Goal: Information Seeking & Learning: Find specific fact

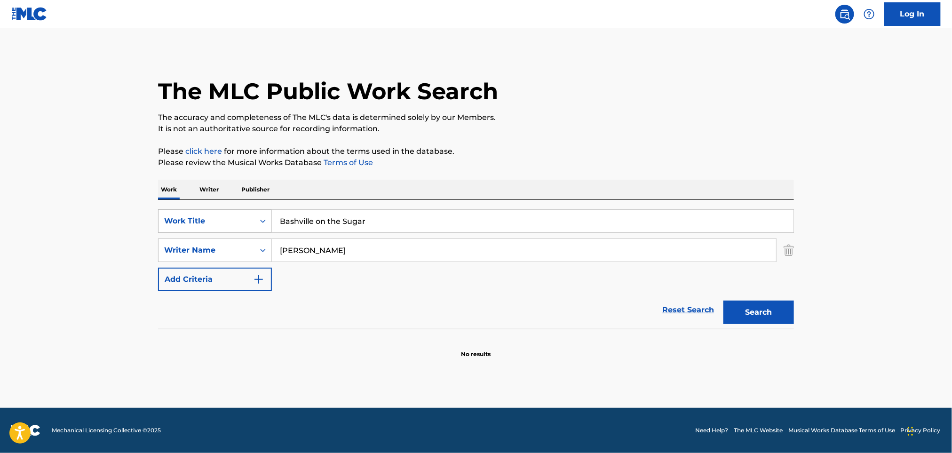
click at [197, 225] on div "SearchWithCriteria60a7d4c3-d1c3-4386-845c-5f14db8f1e41 Work Title Bashville on …" at bounding box center [476, 221] width 636 height 24
drag, startPoint x: 322, startPoint y: 223, endPoint x: 436, endPoint y: 223, distance: 113.3
click at [436, 223] on input "So Good - [PERSON_NAME]" at bounding box center [533, 221] width 522 height 23
drag, startPoint x: 335, startPoint y: 223, endPoint x: 318, endPoint y: 220, distance: 17.2
click at [318, 220] on input "So Good -" at bounding box center [533, 221] width 522 height 23
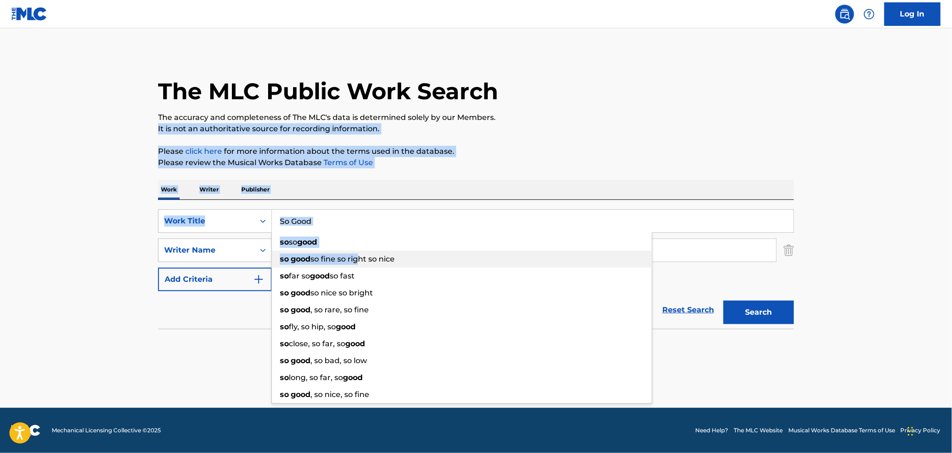
drag, startPoint x: 357, startPoint y: 261, endPoint x: 595, endPoint y: 119, distance: 278.0
click at [595, 119] on div "The MLC Public Work Search The accuracy and completeness of The MLC's data is d…" at bounding box center [476, 205] width 658 height 307
click at [595, 119] on p "The accuracy and completeness of The MLC's data is determined solely by our Mem…" at bounding box center [476, 117] width 636 height 11
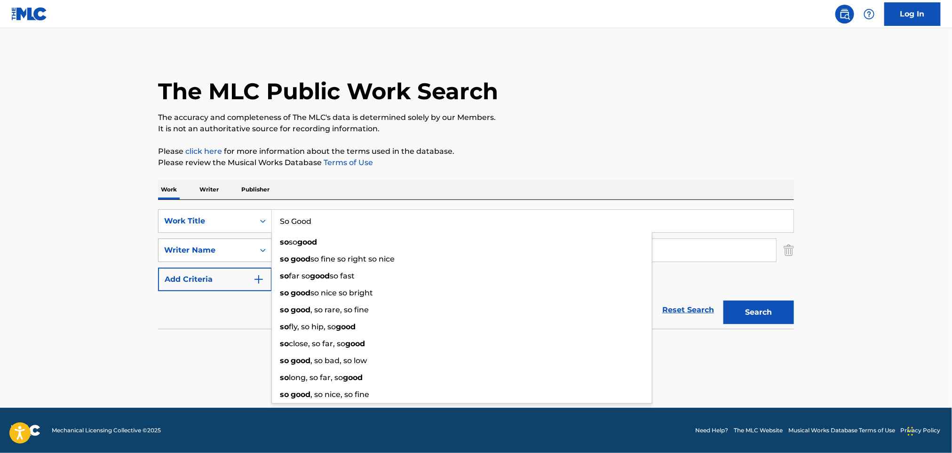
click at [189, 260] on div "Writer Name" at bounding box center [215, 250] width 114 height 24
click at [102, 280] on main "The MLC Public Work Search The accuracy and completeness of The MLC's data is d…" at bounding box center [476, 218] width 952 height 380
click at [838, 207] on main "The MLC Public Work Search The accuracy and completeness of The MLC's data is d…" at bounding box center [476, 218] width 952 height 380
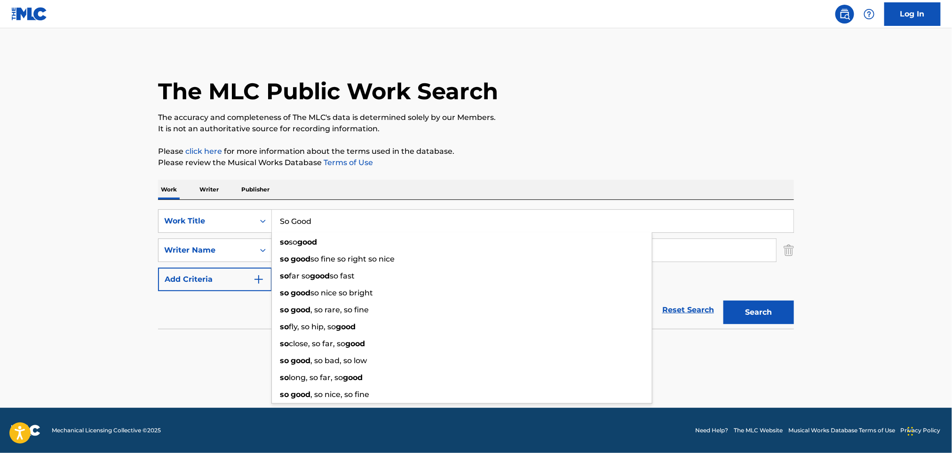
drag, startPoint x: 695, startPoint y: 372, endPoint x: 706, endPoint y: 316, distance: 57.1
click at [694, 372] on main "The MLC Public Work Search The accuracy and completeness of The MLC's data is d…" at bounding box center [476, 218] width 952 height 380
click at [782, 310] on button "Search" at bounding box center [758, 313] width 71 height 24
click at [754, 314] on div "Search" at bounding box center [756, 310] width 75 height 38
click at [651, 171] on div "The MLC Public Work Search The accuracy and completeness of The MLC's data is d…" at bounding box center [476, 205] width 658 height 307
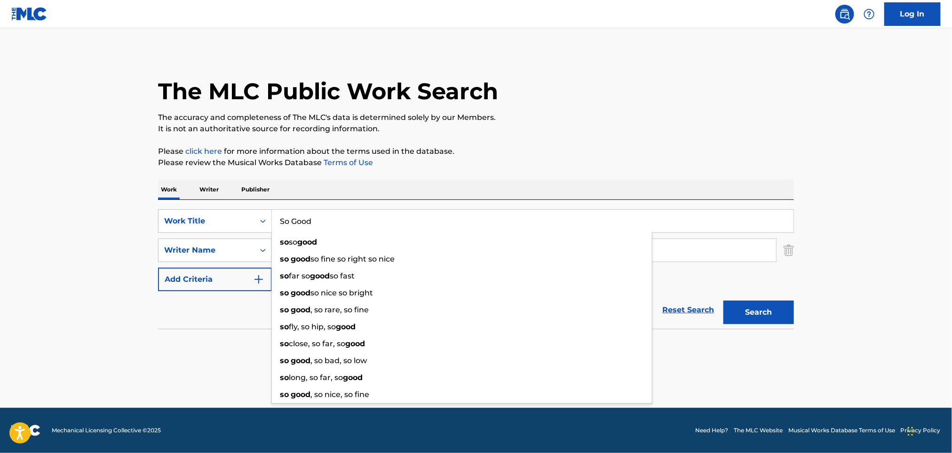
click at [475, 227] on input "So Good" at bounding box center [533, 221] width 522 height 23
drag, startPoint x: 897, startPoint y: 223, endPoint x: 795, endPoint y: 224, distance: 102.5
click at [897, 224] on main "The MLC Public Work Search The accuracy and completeness of The MLC's data is d…" at bounding box center [476, 218] width 952 height 380
click at [698, 222] on input "So Good" at bounding box center [533, 221] width 522 height 23
drag, startPoint x: 518, startPoint y: 60, endPoint x: 501, endPoint y: 107, distance: 49.4
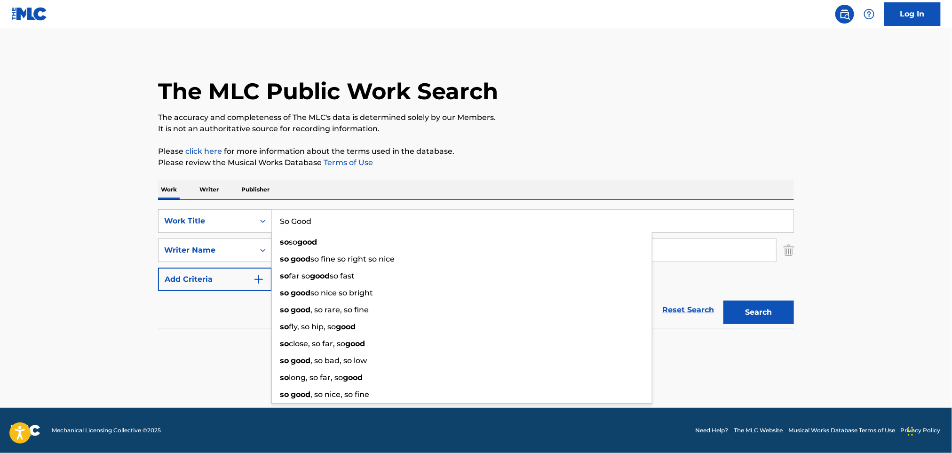
click at [524, 55] on div "The MLC Public Work Search" at bounding box center [476, 86] width 636 height 69
click at [317, 241] on strong "good" at bounding box center [307, 242] width 20 height 9
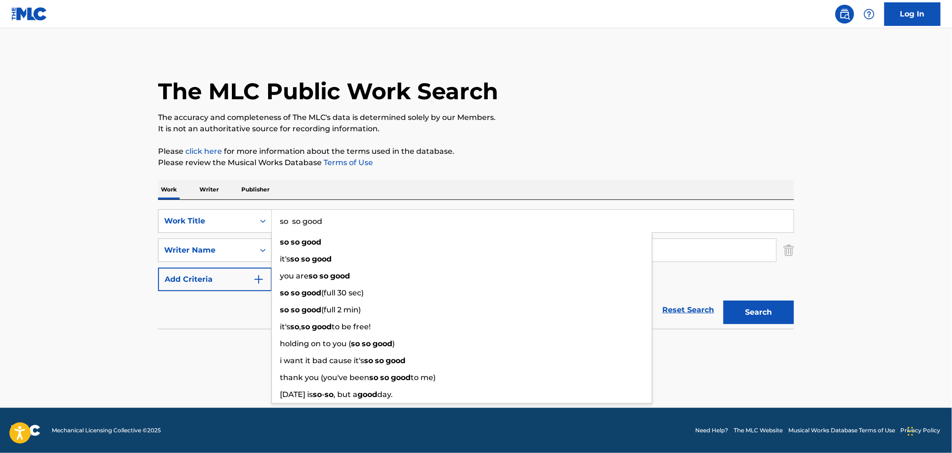
drag, startPoint x: 290, startPoint y: 219, endPoint x: 273, endPoint y: 229, distance: 19.4
click at [273, 229] on input "so so good" at bounding box center [533, 221] width 522 height 23
click at [292, 231] on input "so so good" at bounding box center [533, 221] width 522 height 23
drag, startPoint x: 290, startPoint y: 228, endPoint x: 277, endPoint y: 227, distance: 13.7
click at [277, 227] on input "so so good" at bounding box center [533, 221] width 522 height 23
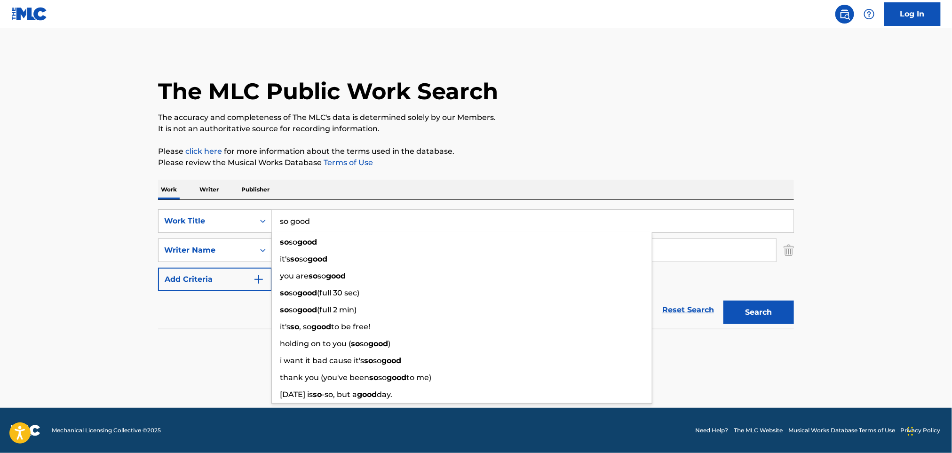
type input "so good"
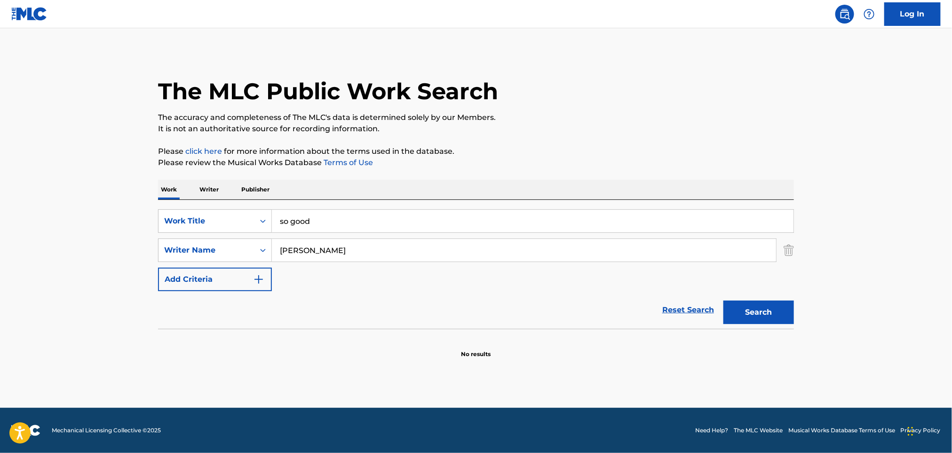
click at [635, 139] on div "The MLC Public Work Search The accuracy and completeness of The MLC's data is d…" at bounding box center [476, 205] width 658 height 307
drag, startPoint x: 386, startPoint y: 241, endPoint x: 226, endPoint y: 239, distance: 159.9
click at [221, 241] on div "SearchWithCriteriac7fc9174-7328-43a3-ac02-4cfc23f19fef Writer Name [PERSON_NAME]" at bounding box center [476, 250] width 636 height 24
paste input "[PERSON_NAME]"
click at [760, 313] on button "Search" at bounding box center [758, 313] width 71 height 24
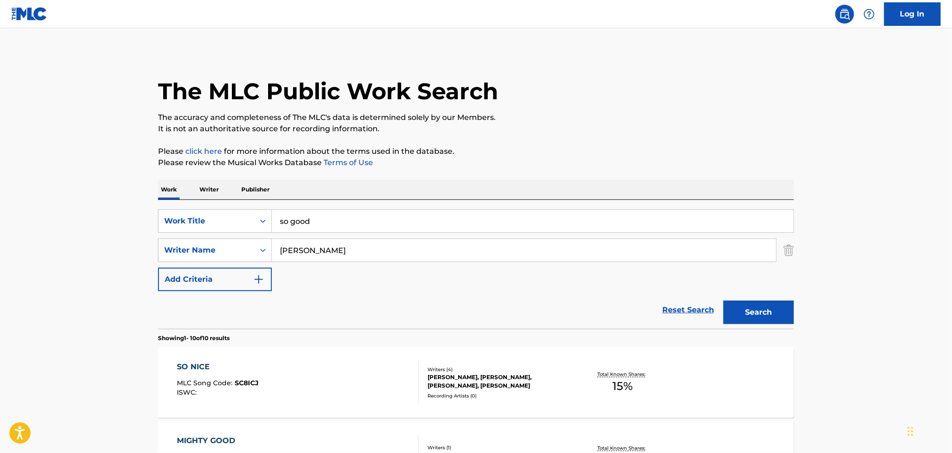
drag, startPoint x: 326, startPoint y: 249, endPoint x: 152, endPoint y: 244, distance: 174.1
click at [380, 266] on div "SearchWithCriteria60a7d4c3-d1c3-4386-845c-5f14db8f1e41 Work Title so good Searc…" at bounding box center [476, 250] width 636 height 82
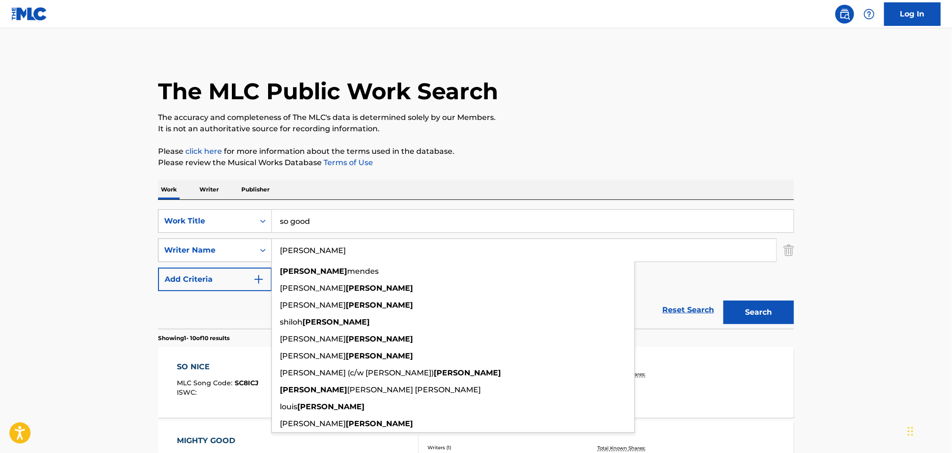
drag, startPoint x: 341, startPoint y: 248, endPoint x: 224, endPoint y: 255, distance: 117.3
paste input "[PERSON_NAME]"
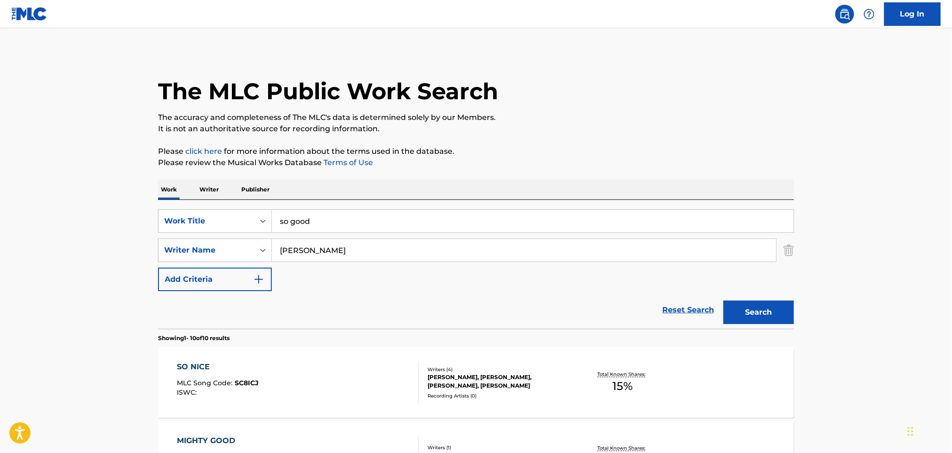
click at [736, 313] on button "Search" at bounding box center [758, 313] width 71 height 24
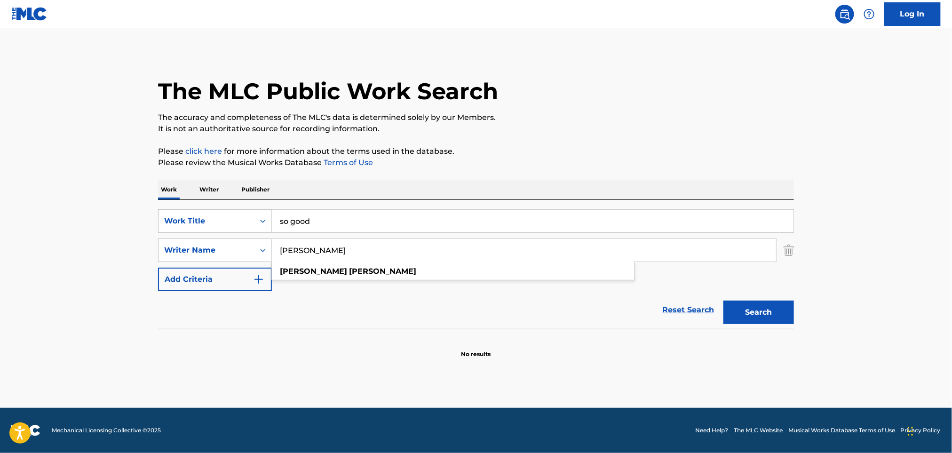
drag, startPoint x: 111, startPoint y: 252, endPoint x: 274, endPoint y: 197, distance: 172.2
click at [87, 254] on main "The MLC Public Work Search The accuracy and completeness of The MLC's data is d…" at bounding box center [476, 218] width 952 height 380
paste input "[PERSON_NAME]"
type input "[PERSON_NAME]"
click at [772, 311] on button "Search" at bounding box center [758, 313] width 71 height 24
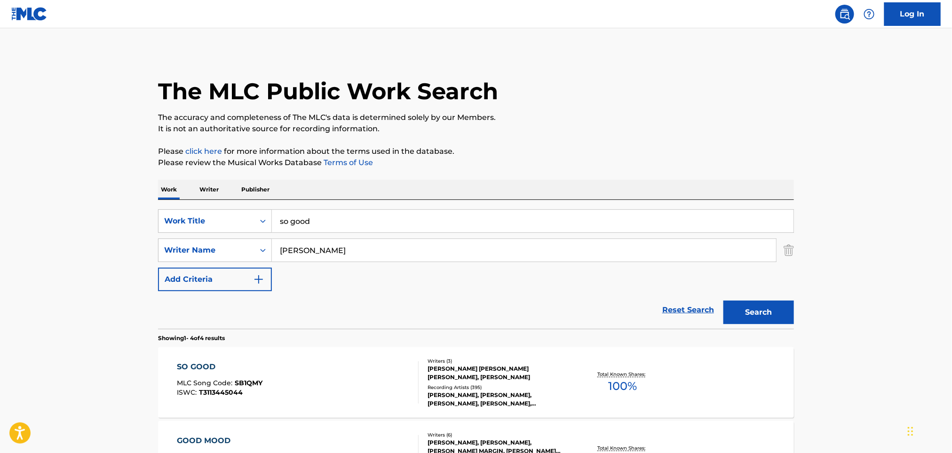
click at [327, 383] on div "SO GOOD MLC Song Code : SB1QMY ISWC : T3113445044" at bounding box center [298, 382] width 242 height 42
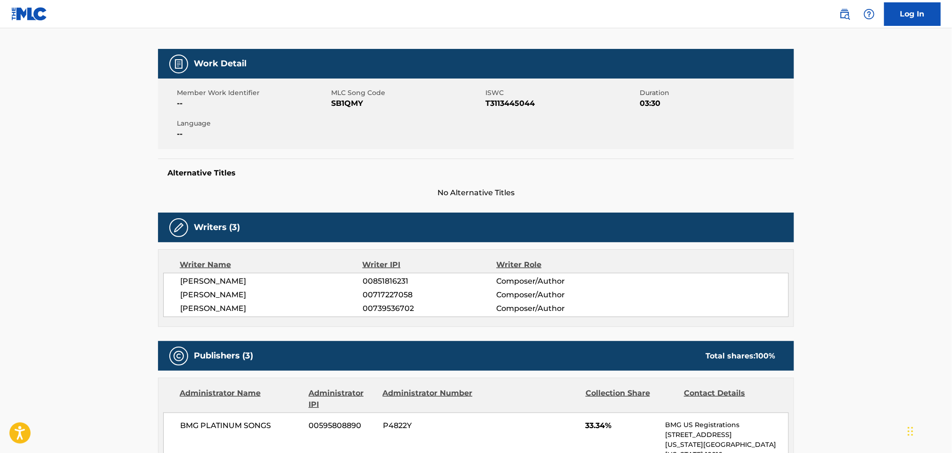
scroll to position [125, 0]
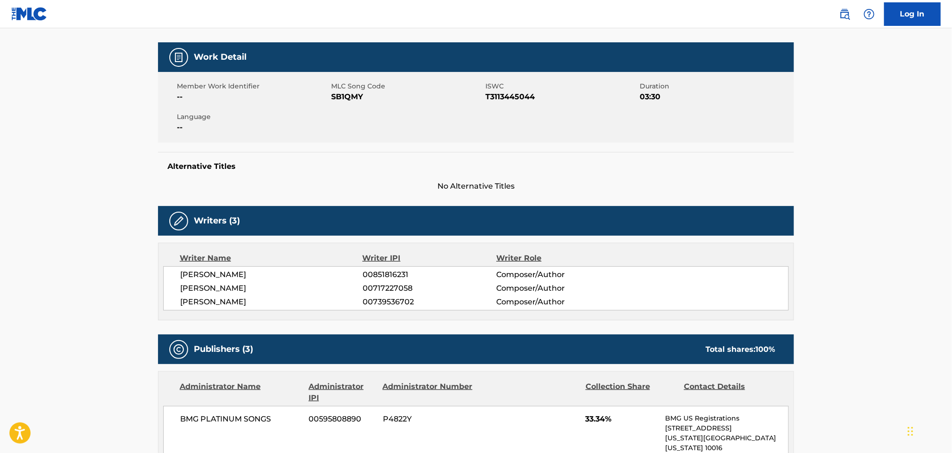
click at [222, 300] on span "[PERSON_NAME]" at bounding box center [271, 301] width 182 height 11
click at [223, 300] on span "[PERSON_NAME]" at bounding box center [271, 301] width 182 height 11
copy div "[PERSON_NAME]"
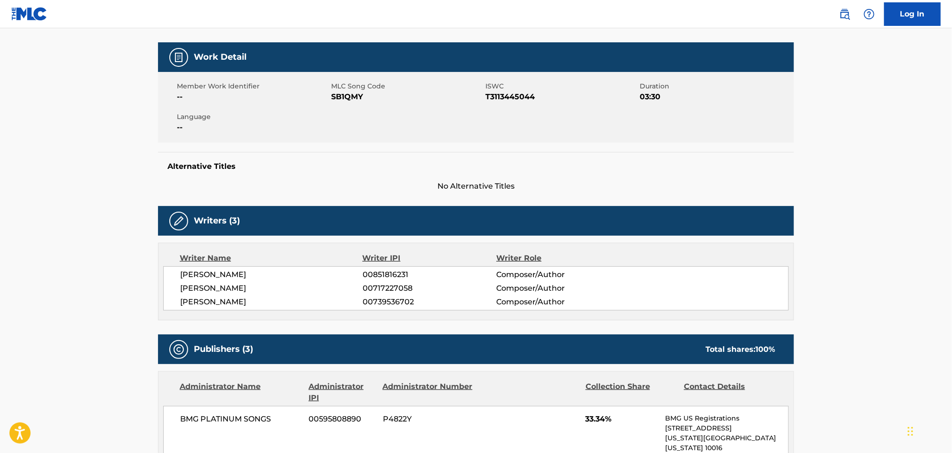
drag, startPoint x: 341, startPoint y: 310, endPoint x: 317, endPoint y: 121, distance: 190.5
click at [315, 122] on span "--" at bounding box center [253, 127] width 152 height 11
click at [350, 97] on span "SB1QMY" at bounding box center [407, 96] width 152 height 11
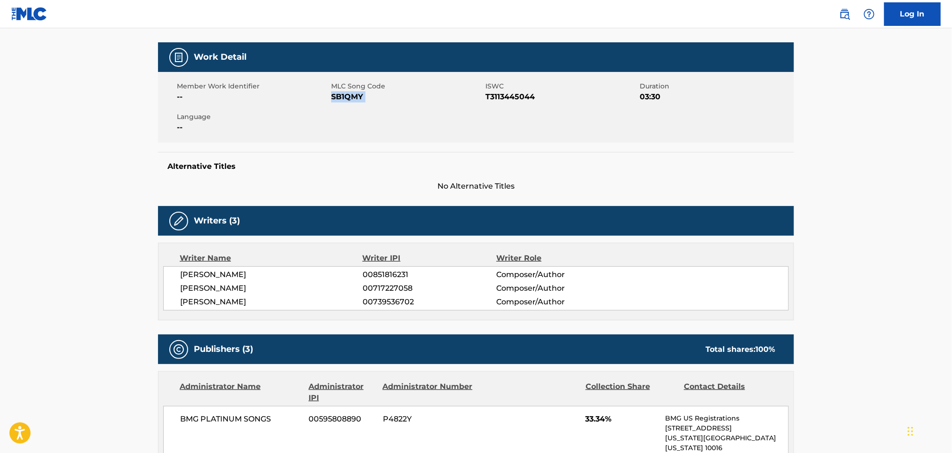
copy span "SB1QMY"
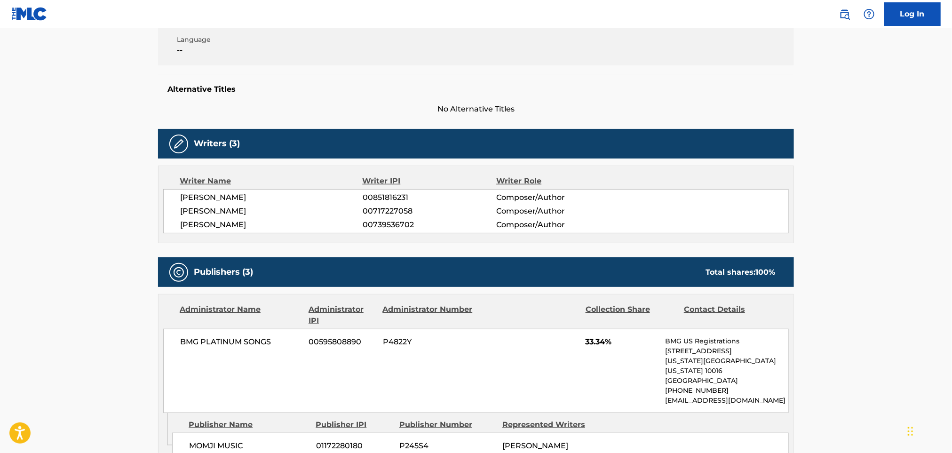
scroll to position [313, 0]
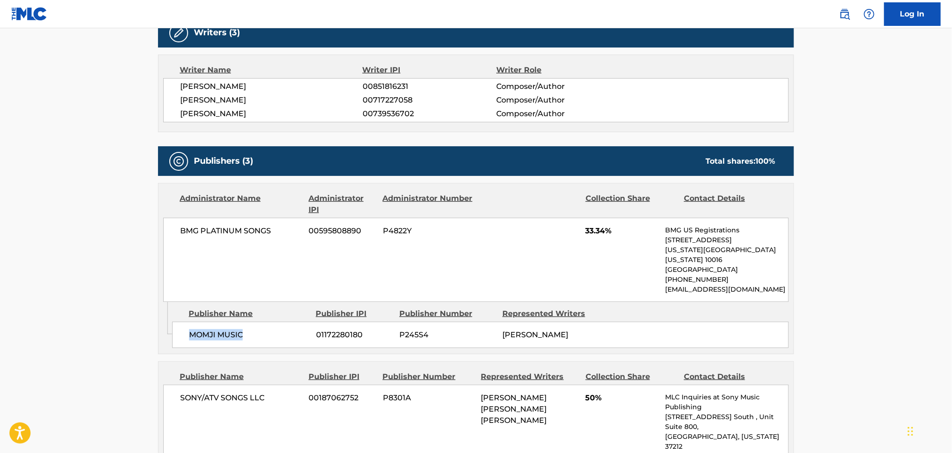
drag, startPoint x: 175, startPoint y: 325, endPoint x: 277, endPoint y: 325, distance: 102.1
click at [277, 325] on div "MOMJI MUSIC 01172280180 P245S4 [PERSON_NAME]" at bounding box center [480, 335] width 617 height 26
copy span "MOMJI MUSIC"
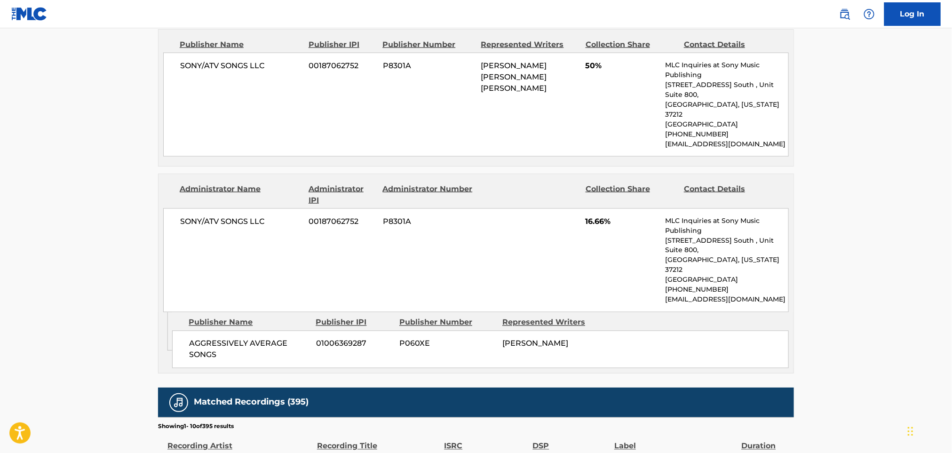
scroll to position [689, 0]
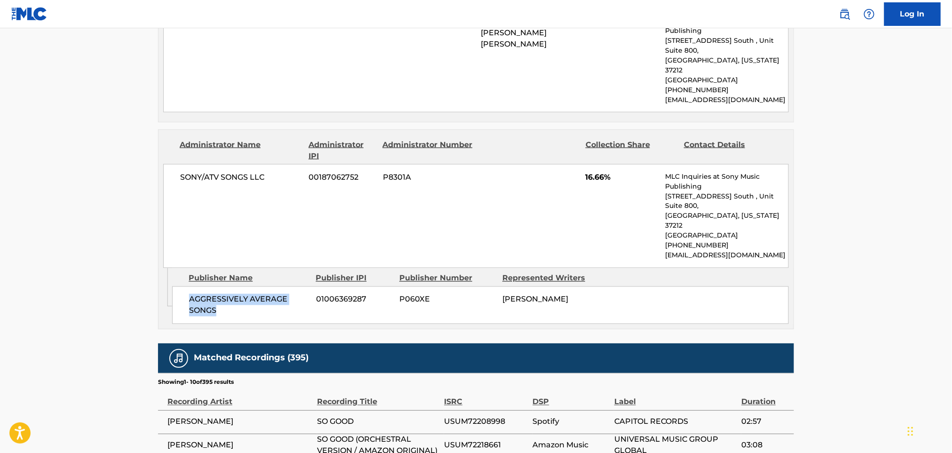
drag, startPoint x: 183, startPoint y: 247, endPoint x: 227, endPoint y: 264, distance: 47.2
click at [227, 286] on div "AGGRESSIVELY AVERAGE SONGS 01006369287 P060XE [PERSON_NAME]" at bounding box center [480, 305] width 617 height 38
copy span "AGGRESSIVELY AVERAGE SONGS"
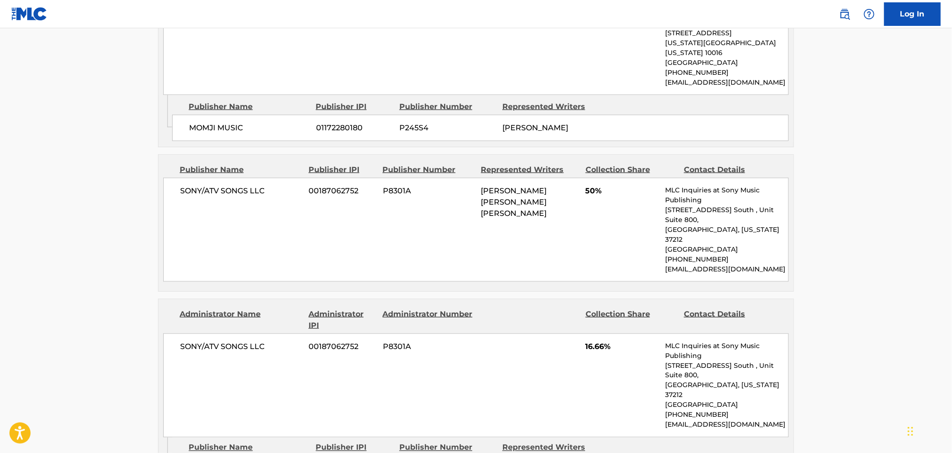
scroll to position [501, 0]
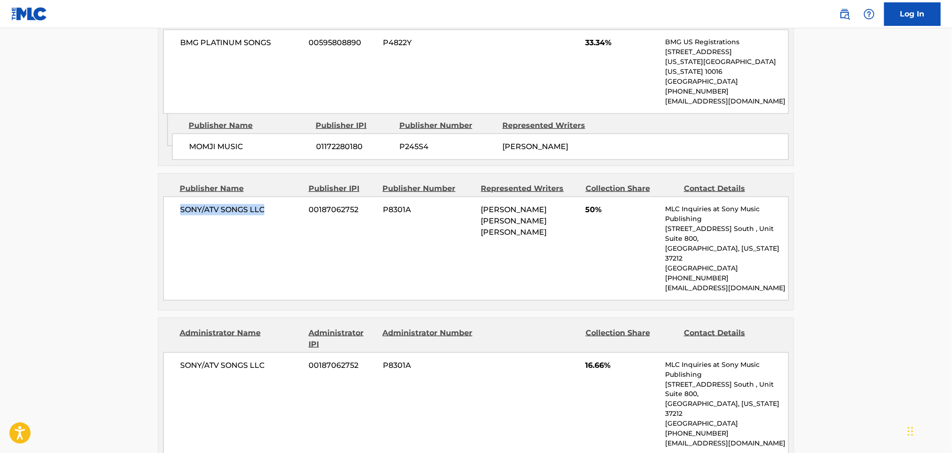
drag, startPoint x: 191, startPoint y: 197, endPoint x: 277, endPoint y: 204, distance: 85.8
click at [277, 204] on div "SONY/ATV SONGS LLC 00187062752 P8301A [PERSON_NAME] [PERSON_NAME] [PERSON_NAME]…" at bounding box center [476, 249] width 626 height 104
copy span "SONY/ATV SONGS LLC"
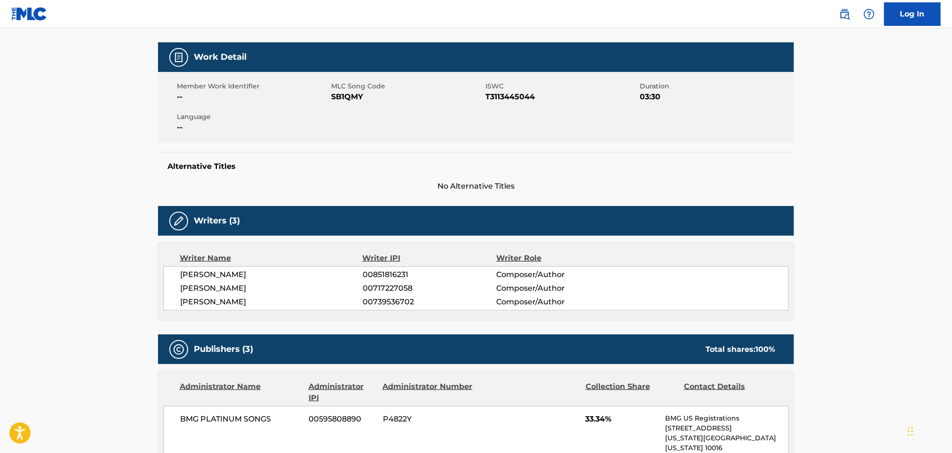
scroll to position [0, 0]
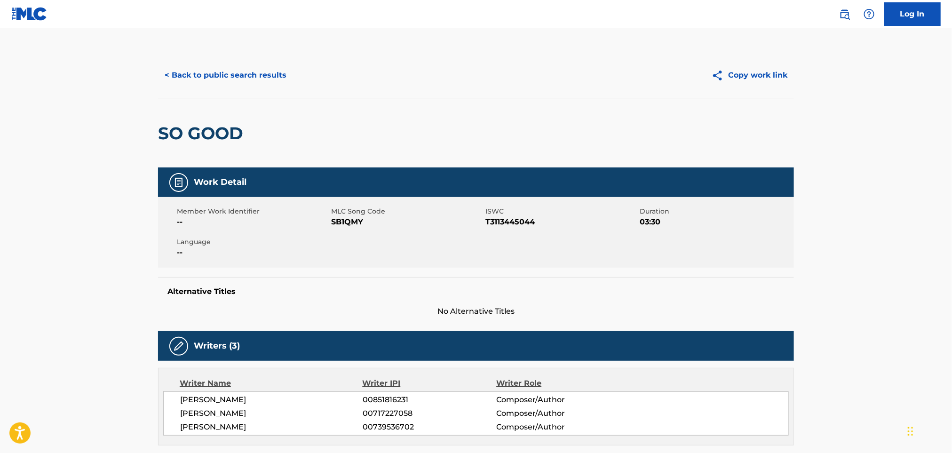
click at [233, 77] on button "< Back to public search results" at bounding box center [225, 75] width 135 height 24
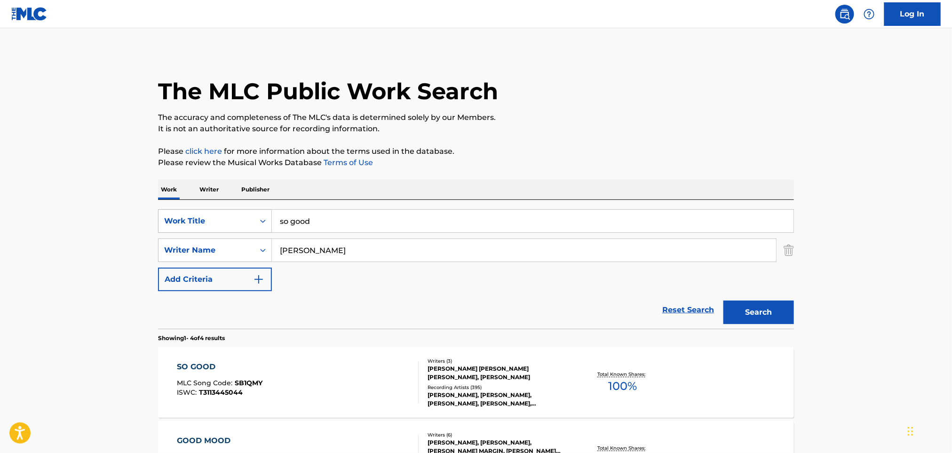
drag, startPoint x: 364, startPoint y: 210, endPoint x: 219, endPoint y: 217, distance: 146.0
click at [219, 217] on div "SearchWithCriteria60a7d4c3-d1c3-4386-845c-5f14db8f1e41 Work Title so good" at bounding box center [476, 221] width 636 height 24
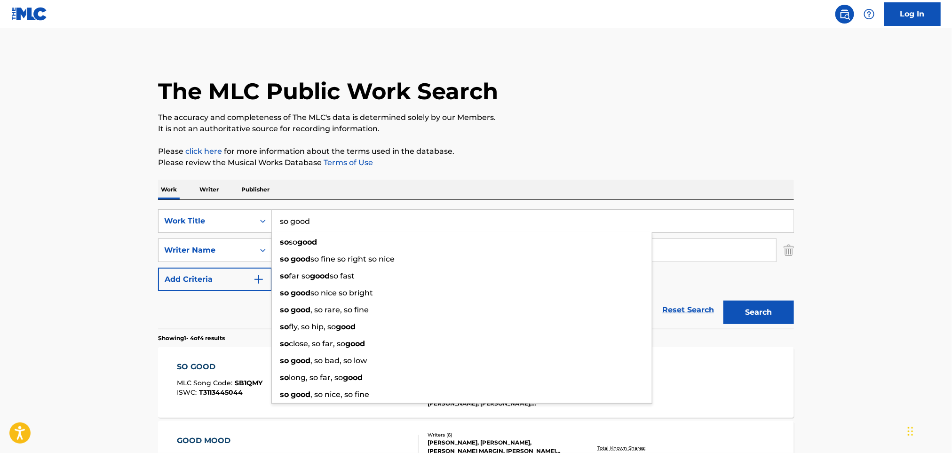
paste input "Everything I Wanted - [PERSON_NAME]"
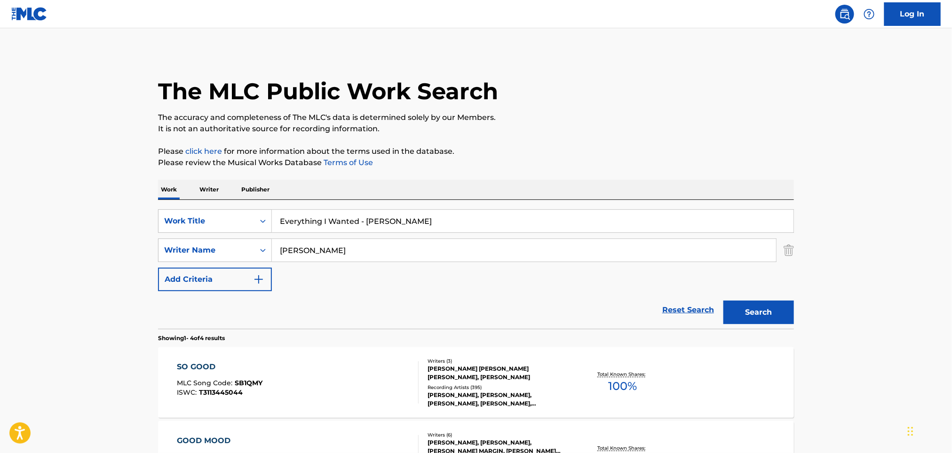
drag, startPoint x: 366, startPoint y: 219, endPoint x: 666, endPoint y: 236, distance: 300.5
click at [661, 235] on div "SearchWithCriteria60a7d4c3-d1c3-4386-845c-5f14db8f1e41 Work Title Everything I …" at bounding box center [476, 250] width 636 height 82
type input "Everything I Wanted -"
click at [582, 146] on p "Please click here for more information about the terms used in the database." at bounding box center [476, 151] width 636 height 11
drag, startPoint x: 368, startPoint y: 252, endPoint x: 204, endPoint y: 247, distance: 163.7
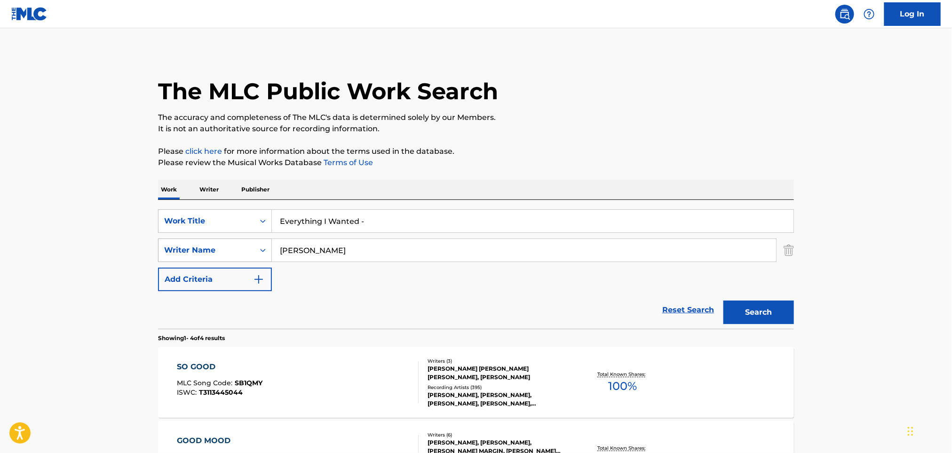
click at [204, 247] on div "SearchWithCriteriac7fc9174-7328-43a3-ac02-4cfc23f19fef Writer Name [PERSON_NAME]" at bounding box center [476, 250] width 636 height 24
paste input "[PERSON_NAME]"
type input "[PERSON_NAME]"
drag, startPoint x: 360, startPoint y: 220, endPoint x: 536, endPoint y: 214, distance: 176.0
click at [503, 226] on input "Everything I Wanted -" at bounding box center [533, 221] width 522 height 23
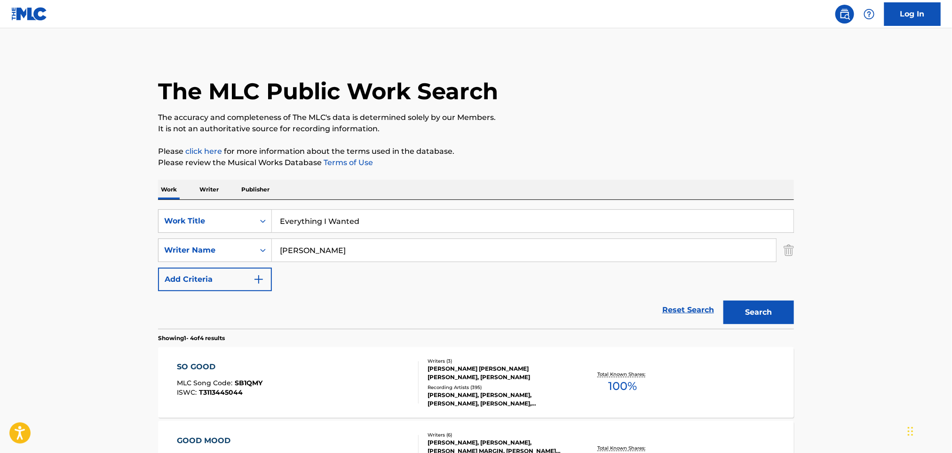
type input "Everything I Wanted"
drag, startPoint x: 600, startPoint y: 149, endPoint x: 689, endPoint y: 257, distance: 139.3
click at [601, 149] on p "Please click here for more information about the terms used in the database." at bounding box center [476, 151] width 636 height 11
click at [734, 315] on button "Search" at bounding box center [758, 313] width 71 height 24
click at [320, 389] on div "EVERYTHING I WANTED MLC Song Code : EA8VA8 ISWC : T9305410644" at bounding box center [298, 382] width 242 height 42
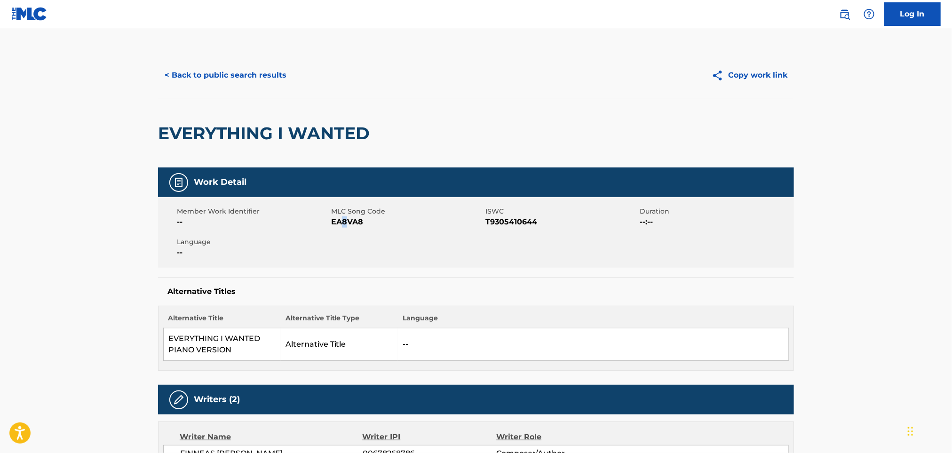
click at [345, 225] on span "EA8VA8" at bounding box center [407, 221] width 152 height 11
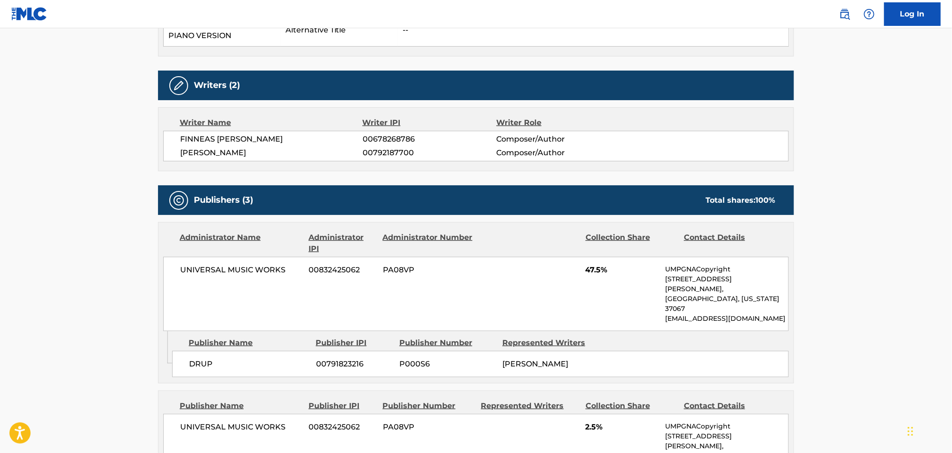
scroll to position [376, 0]
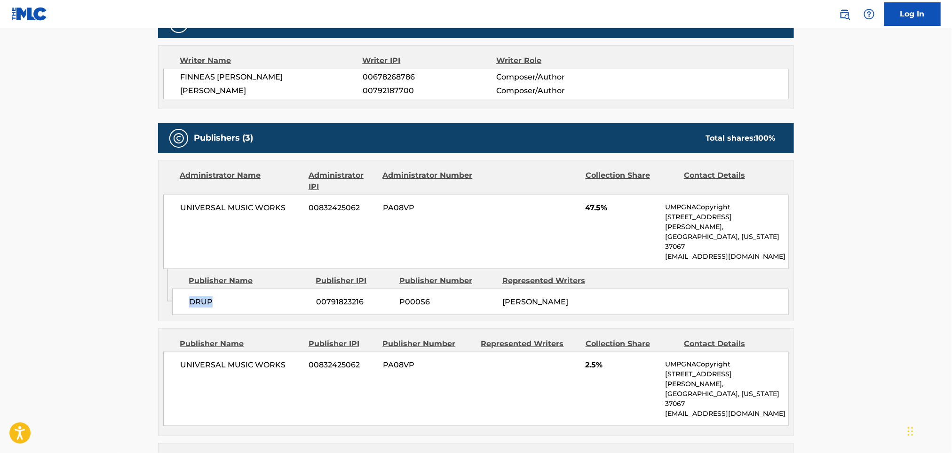
drag, startPoint x: 198, startPoint y: 290, endPoint x: 234, endPoint y: 290, distance: 36.7
click at [234, 290] on div "DRUP 00791823216 P000S6 [PERSON_NAME]" at bounding box center [480, 302] width 617 height 26
copy span "DRUP"
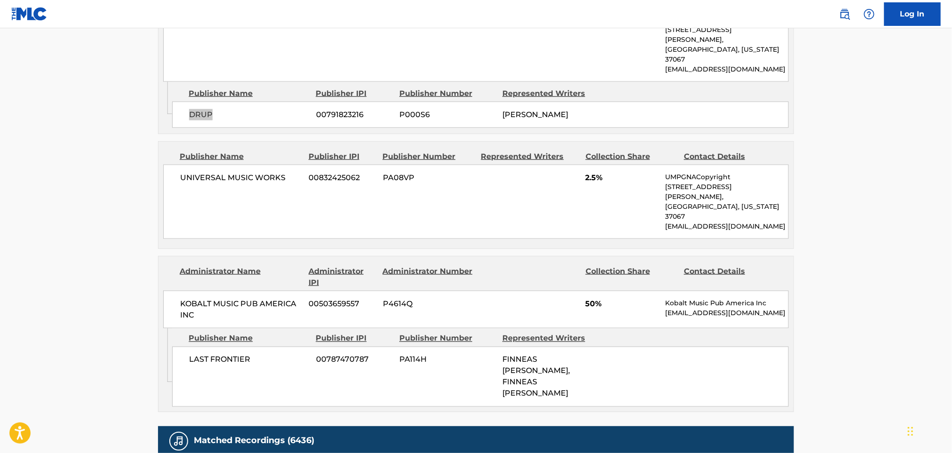
scroll to position [501, 0]
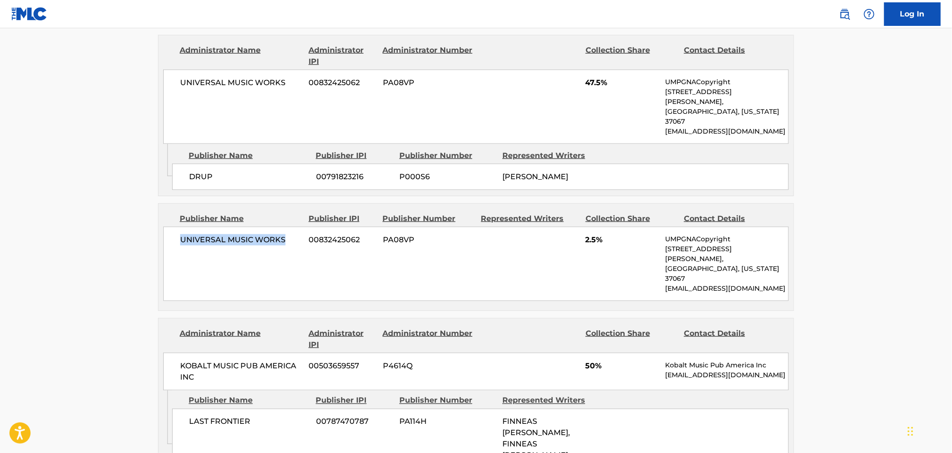
drag, startPoint x: 179, startPoint y: 235, endPoint x: 914, endPoint y: 286, distance: 736.8
click at [286, 234] on div "UNIVERSAL MUSIC WORKS 00832425062 PA08VP 2.5% UMPGNACopyright [STREET_ADDRESS][…" at bounding box center [476, 264] width 626 height 74
copy span "UNIVERSAL MUSIC WORKS"
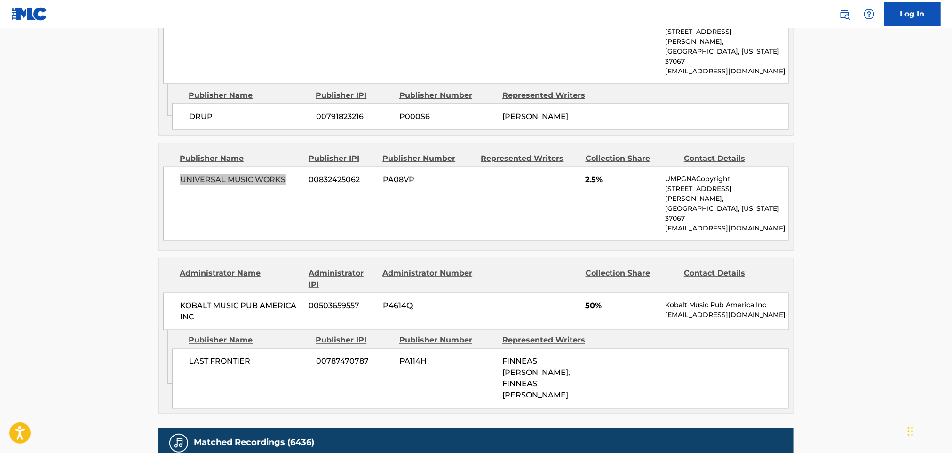
scroll to position [689, 0]
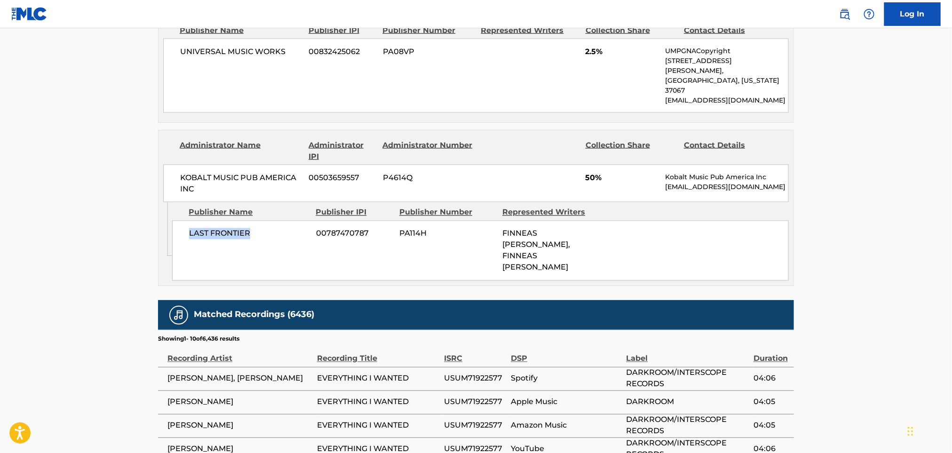
drag, startPoint x: 176, startPoint y: 215, endPoint x: 274, endPoint y: 222, distance: 98.1
click at [274, 222] on div "LAST FRONTIER 00787470787 PA114H FINNEAS [PERSON_NAME], FINNEAS [PERSON_NAME]" at bounding box center [480, 251] width 617 height 60
copy span "LAST FRONTIER"
click at [55, 80] on main "< Back to public search results Copy work link EVERYTHING I WANTED Work Detail …" at bounding box center [476, 0] width 952 height 1323
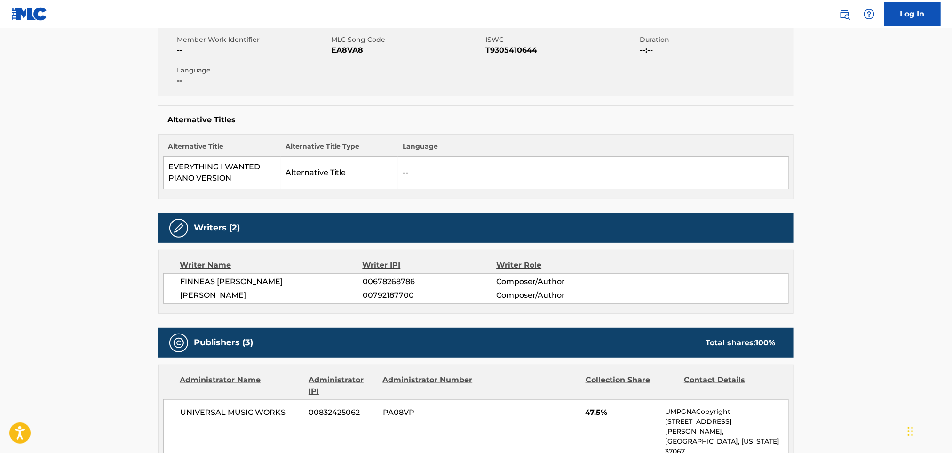
scroll to position [0, 0]
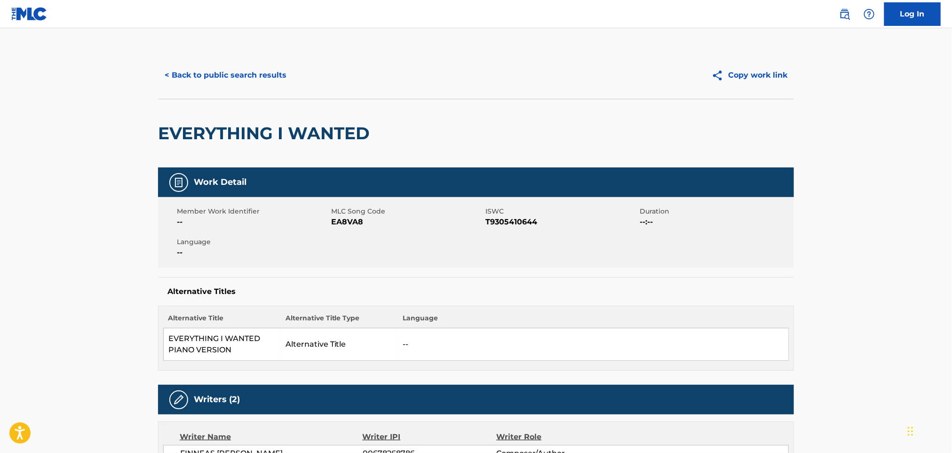
click at [232, 64] on button "< Back to public search results" at bounding box center [225, 75] width 135 height 24
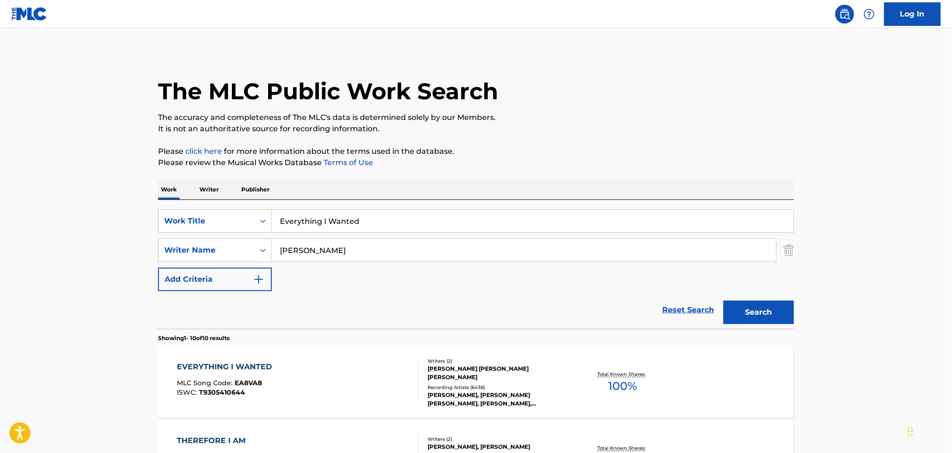
drag, startPoint x: 394, startPoint y: 214, endPoint x: 137, endPoint y: 213, distance: 256.3
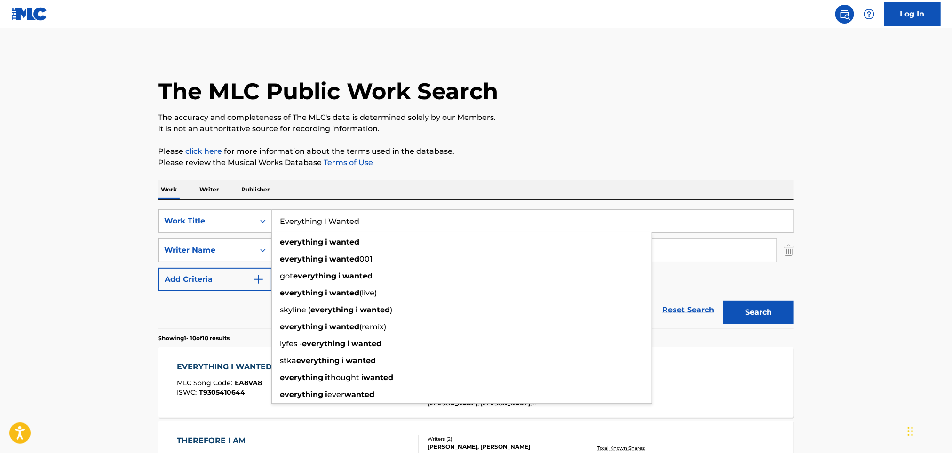
paste input "What's Love Got to do With It? - [PERSON_NAME] & [PERSON_NAME]"
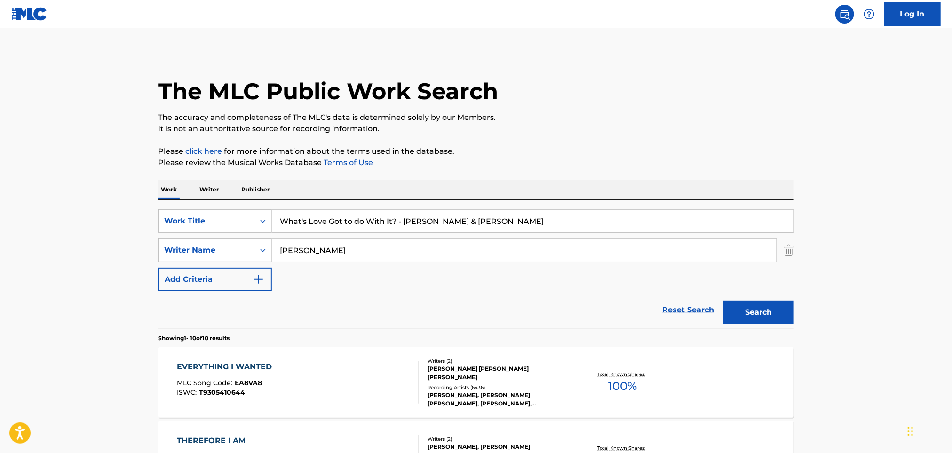
drag, startPoint x: 392, startPoint y: 219, endPoint x: 791, endPoint y: 115, distance: 412.3
type input "What's Love Got to do With It"
click at [773, 109] on div "The MLC Public Work Search" at bounding box center [476, 86] width 636 height 69
drag, startPoint x: 399, startPoint y: 234, endPoint x: 233, endPoint y: 239, distance: 165.6
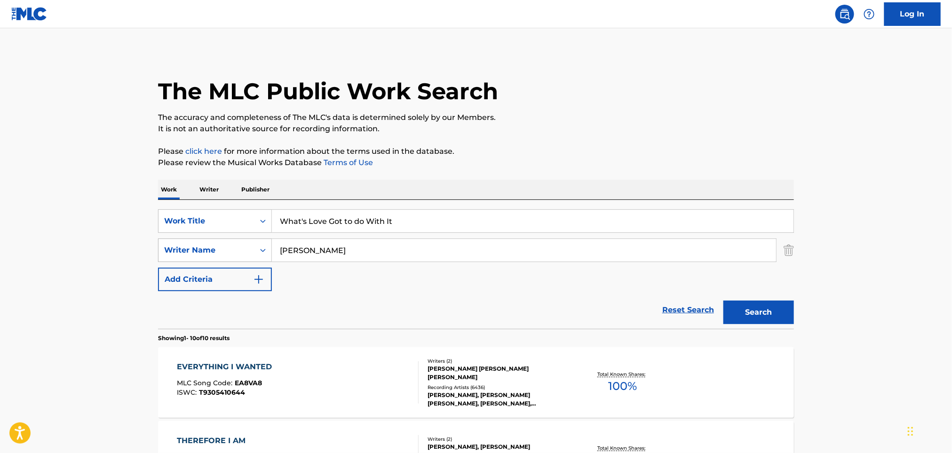
click at [233, 239] on div "SearchWithCriteria60a7d4c3-d1c3-4386-845c-5f14db8f1e41 Work Title What's Love G…" at bounding box center [476, 250] width 636 height 82
drag, startPoint x: 237, startPoint y: 247, endPoint x: 216, endPoint y: 250, distance: 20.4
click at [216, 250] on div "SearchWithCriteriac7fc9174-7328-43a3-ac02-4cfc23f19fef Writer Name [PERSON_NAME]" at bounding box center [476, 250] width 636 height 24
paste input "[PERSON_NAME]"
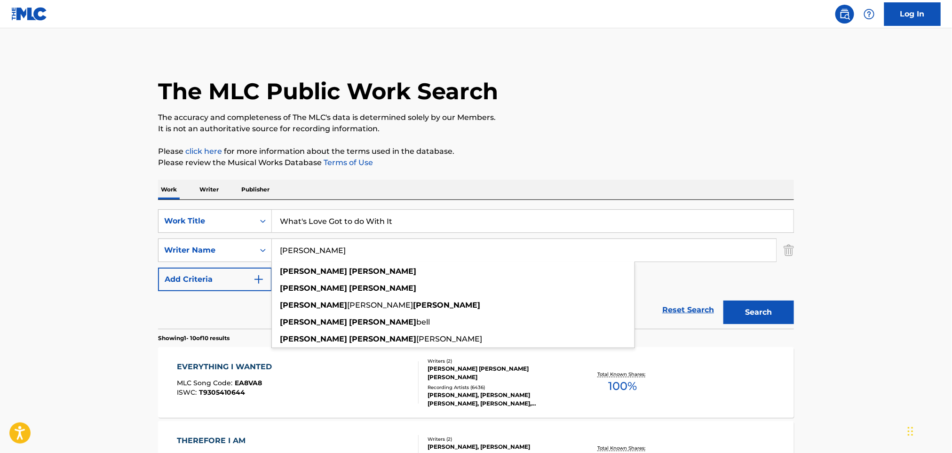
type input "[PERSON_NAME]"
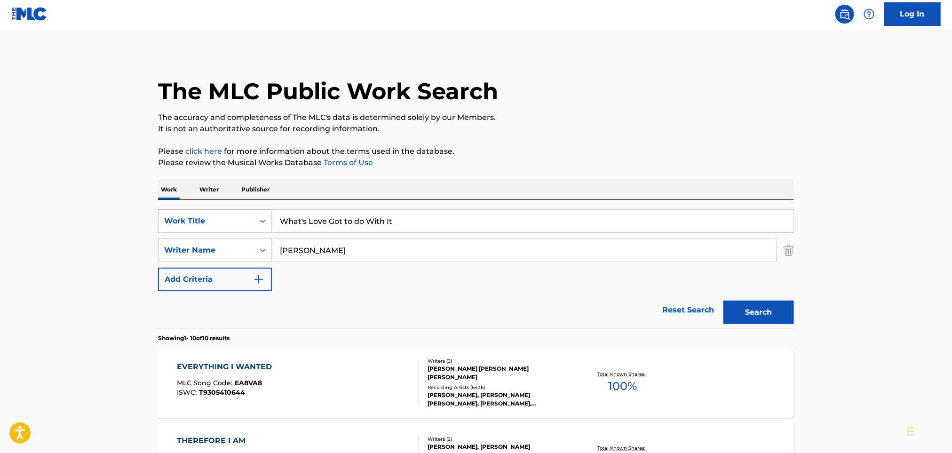
drag, startPoint x: 743, startPoint y: 310, endPoint x: 752, endPoint y: 313, distance: 8.8
click at [749, 312] on button "Search" at bounding box center [758, 313] width 71 height 24
click at [753, 313] on div "Search" at bounding box center [756, 310] width 75 height 38
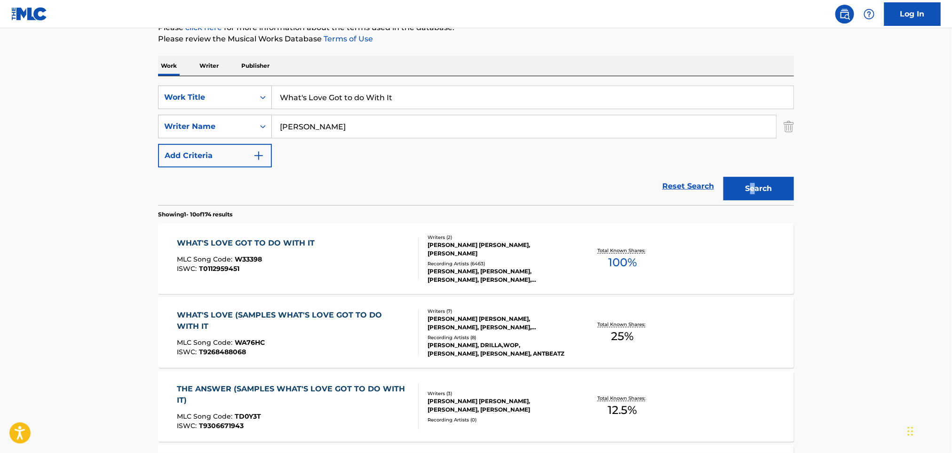
scroll to position [125, 0]
click at [336, 263] on div "WHAT'S LOVE GOT TO DO WITH IT MLC Song Code : W33398 ISWC : T0112959451" at bounding box center [298, 257] width 242 height 42
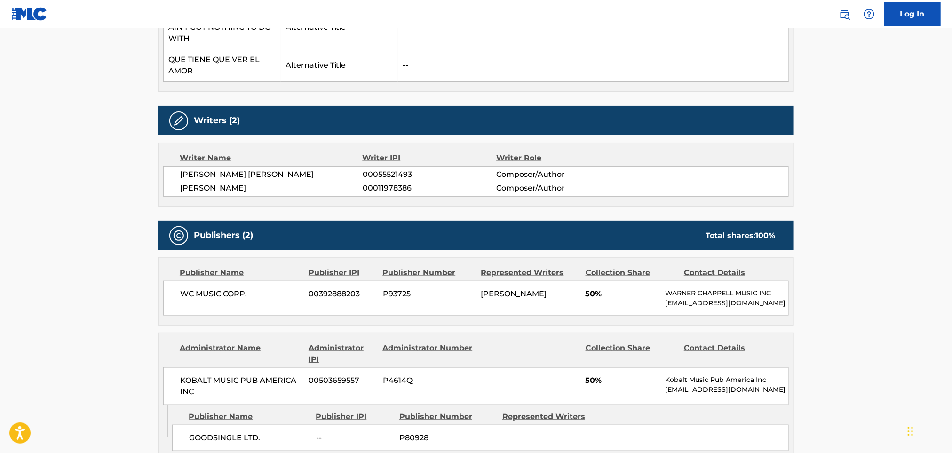
scroll to position [501, 0]
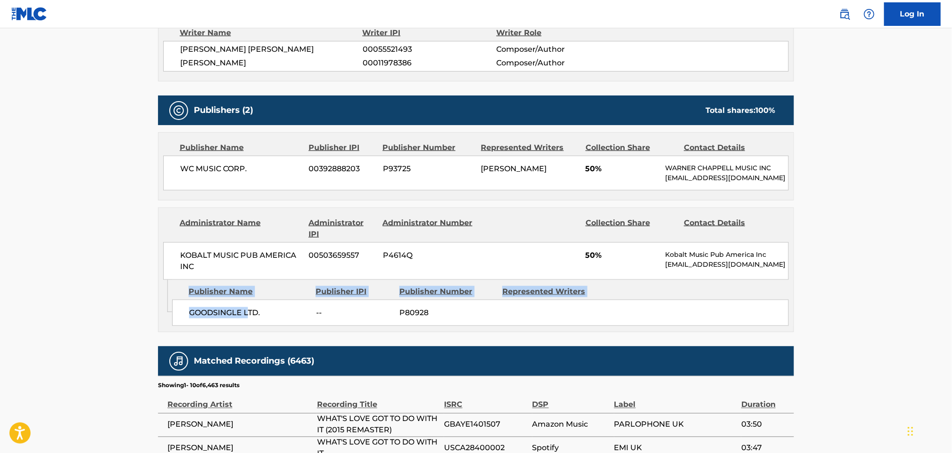
drag, startPoint x: 166, startPoint y: 317, endPoint x: 249, endPoint y: 311, distance: 82.5
click at [249, 311] on div "Admin Original Publisher Connecting Line Publisher Name Publisher IPI Publisher…" at bounding box center [475, 306] width 635 height 52
click at [247, 312] on div "GOODSINGLE LTD. -- P80928" at bounding box center [480, 313] width 617 height 26
click at [246, 313] on div "GOODSINGLE LTD. -- P80928" at bounding box center [480, 313] width 617 height 26
click at [245, 318] on span "GOODSINGLE LTD." at bounding box center [249, 312] width 120 height 11
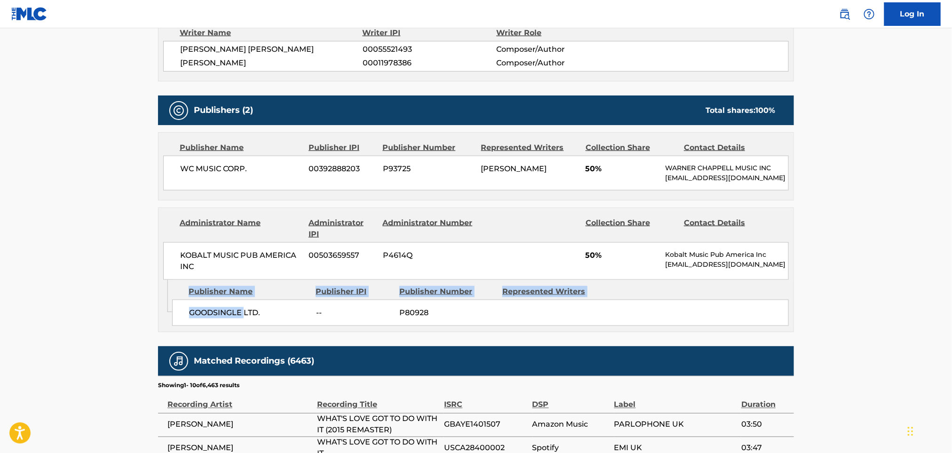
click at [245, 318] on span "GOODSINGLE LTD." at bounding box center [249, 312] width 120 height 11
copy div "GOODSINGLE LTD."
click at [219, 166] on span "WC MUSIC CORP." at bounding box center [241, 168] width 122 height 11
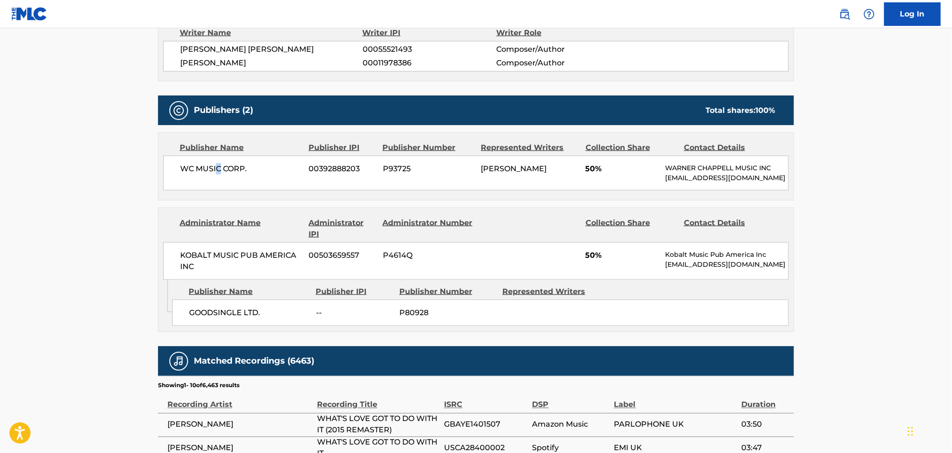
click at [219, 166] on span "WC MUSIC CORP." at bounding box center [241, 168] width 122 height 11
copy div "WC MUSIC CORP."
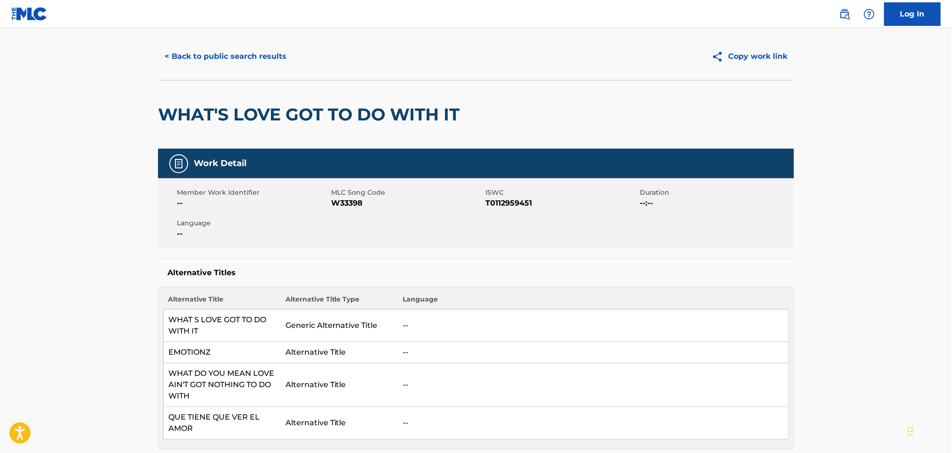
scroll to position [0, 0]
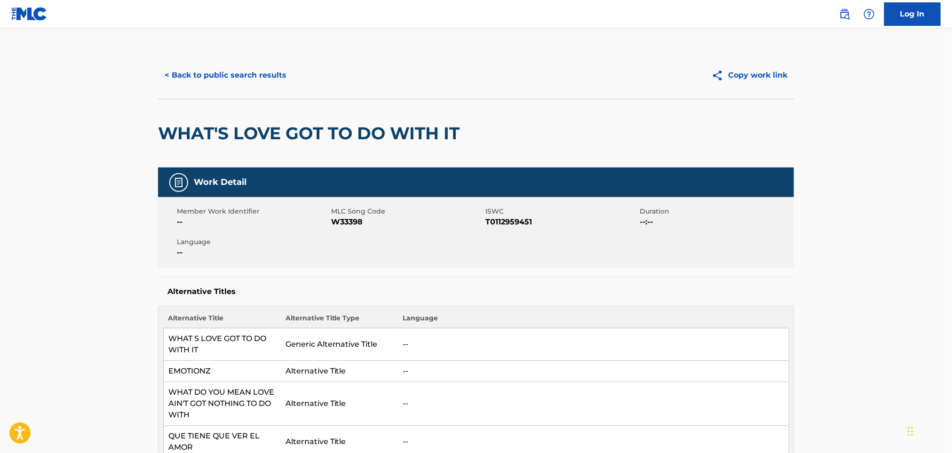
click at [244, 80] on button "< Back to public search results" at bounding box center [225, 75] width 135 height 24
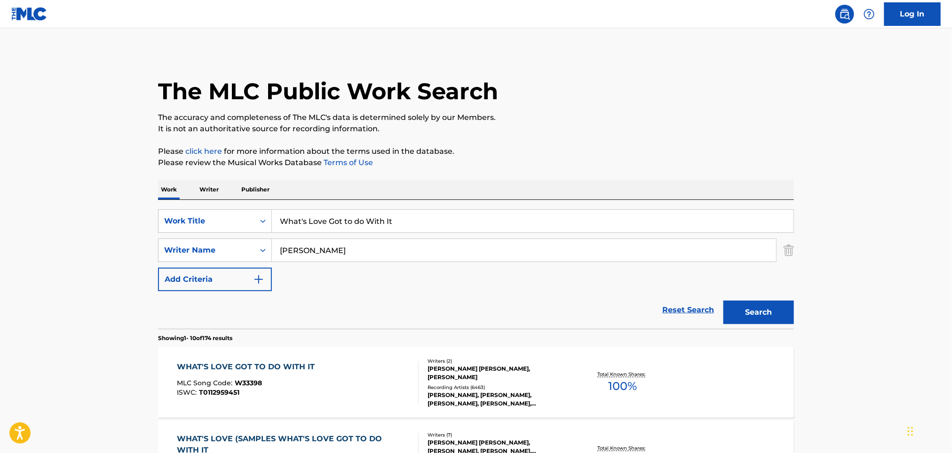
scroll to position [125, 0]
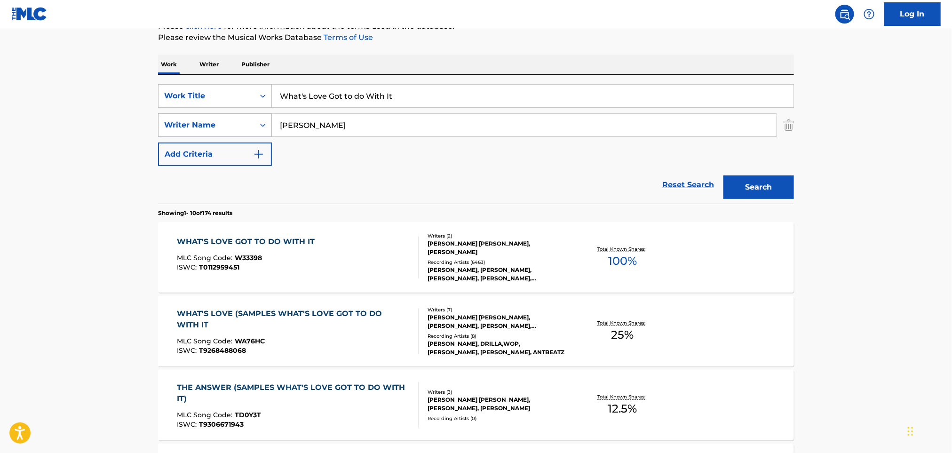
drag, startPoint x: 348, startPoint y: 125, endPoint x: 189, endPoint y: 125, distance: 159.0
click at [189, 125] on div "SearchWithCriteriac7fc9174-7328-43a3-ac02-4cfc23f19fef Writer Name [PERSON_NAME]" at bounding box center [476, 125] width 636 height 24
paste input "[PERSON_NAME] BeiholdNick [PERSON_NAME]"
type input "[PERSON_NAME] BeiholdNick [PERSON_NAME]"
drag, startPoint x: 441, startPoint y: 83, endPoint x: 196, endPoint y: 88, distance: 245.6
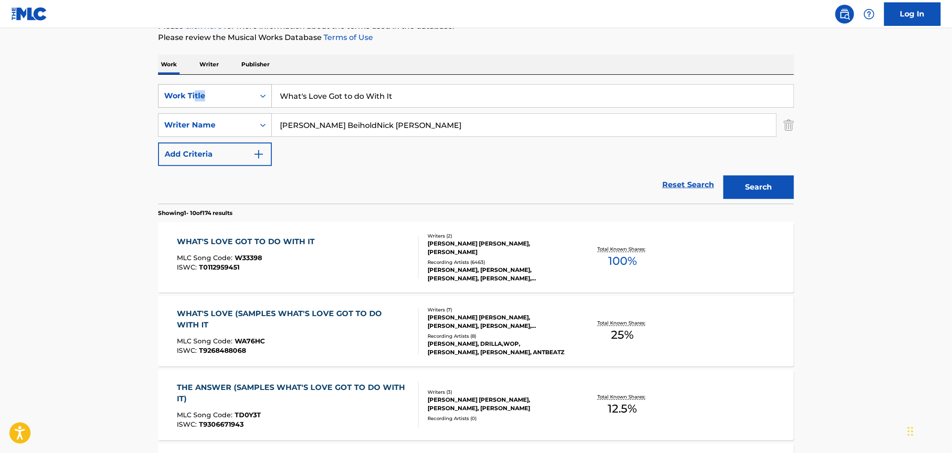
click at [196, 88] on div "SearchWithCriteria60a7d4c3-d1c3-4386-845c-5f14db8f1e41 Work Title What's Love G…" at bounding box center [476, 139] width 636 height 129
drag, startPoint x: 438, startPoint y: 93, endPoint x: 204, endPoint y: 106, distance: 234.6
click at [204, 106] on div "SearchWithCriteria60a7d4c3-d1c3-4386-845c-5f14db8f1e41 Work Title What's Love G…" at bounding box center [476, 96] width 636 height 24
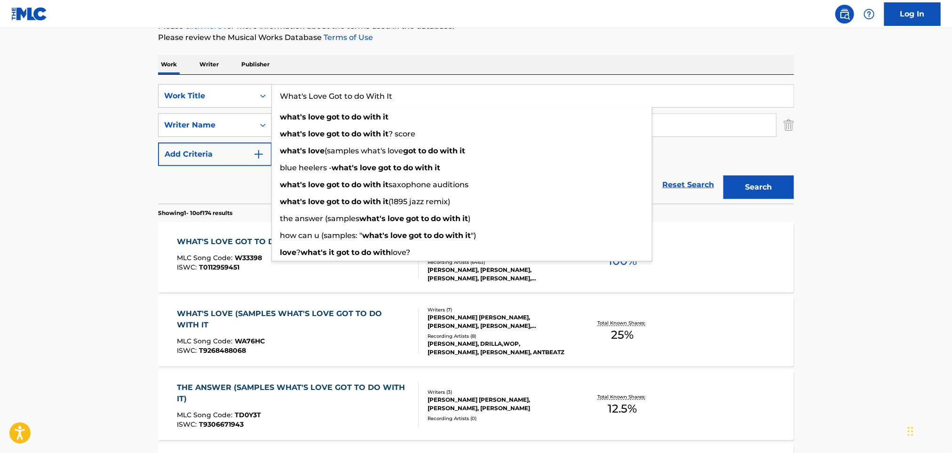
paste input "Numb Little Bug - [PERSON_NAME] DJ Bubble Pop"
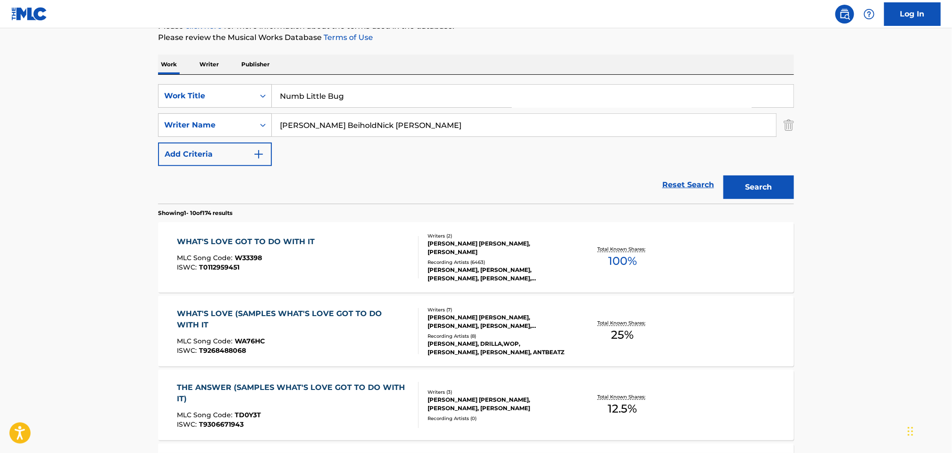
drag, startPoint x: 343, startPoint y: 100, endPoint x: 646, endPoint y: 113, distance: 302.7
click at [649, 113] on div "SearchWithCriteria60a7d4c3-d1c3-4386-845c-5f14db8f1e41 Work Title Numb Little B…" at bounding box center [476, 125] width 636 height 82
type input "Numb Little Bug"
